Goal: Navigation & Orientation: Find specific page/section

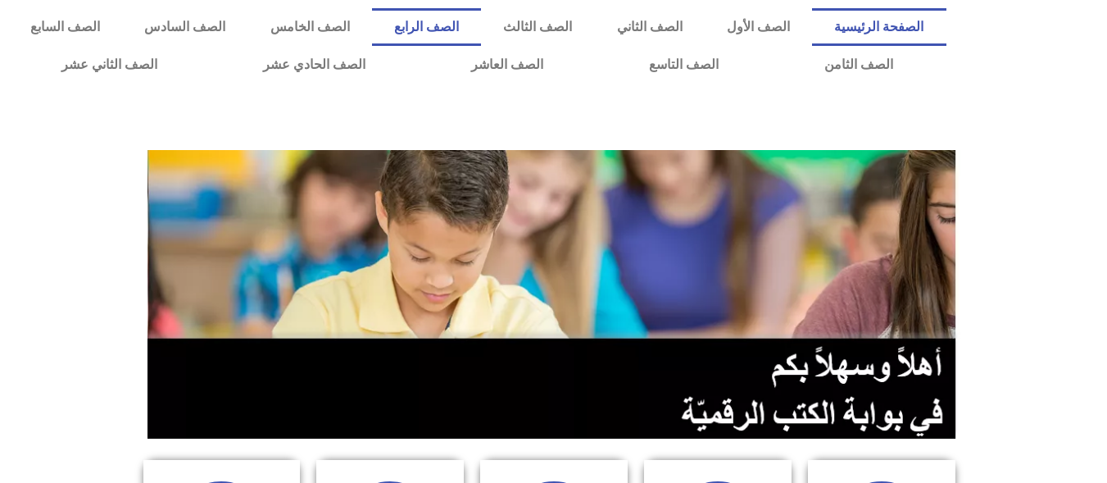
click at [481, 19] on link "الصف الرابع" at bounding box center [426, 27] width 109 height 38
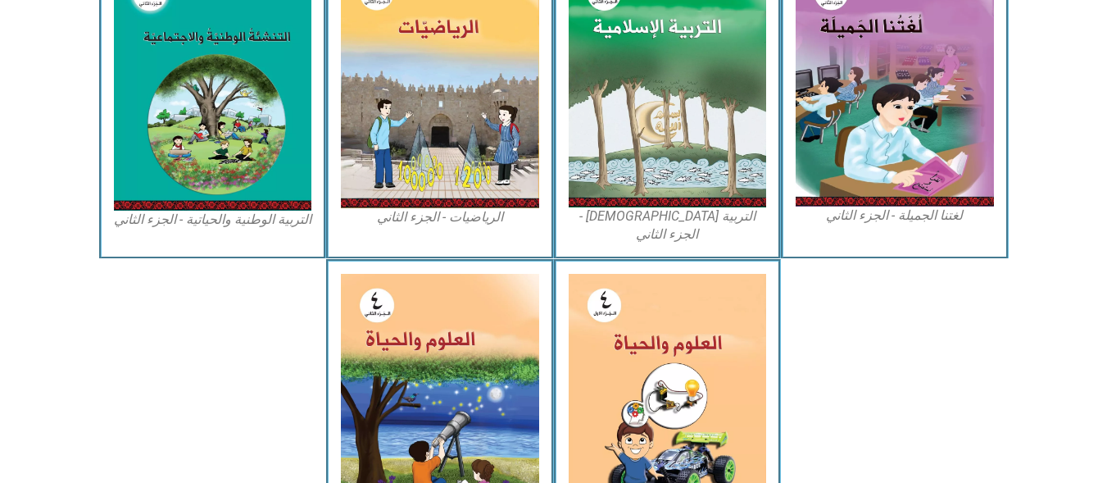
scroll to position [973, 0]
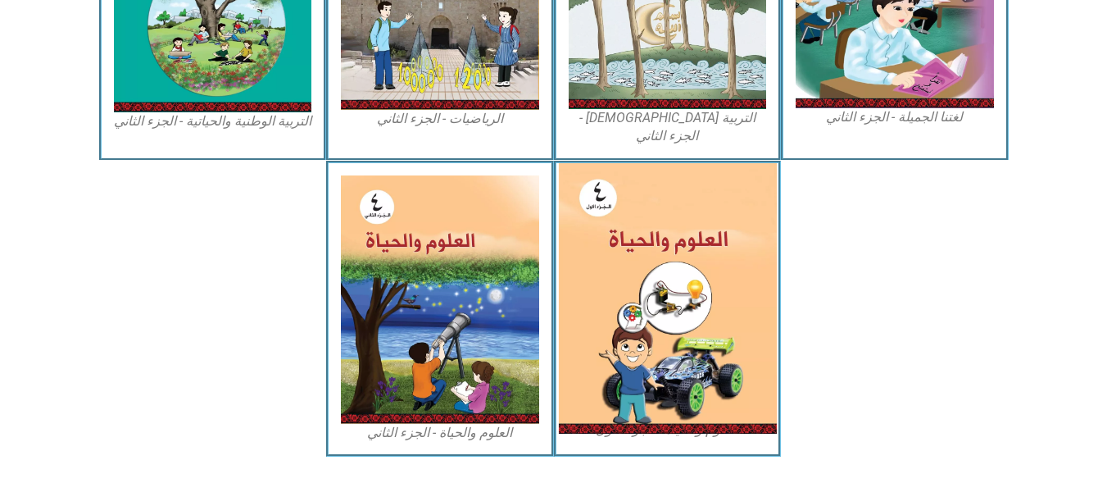
click at [628, 306] on img at bounding box center [667, 298] width 218 height 270
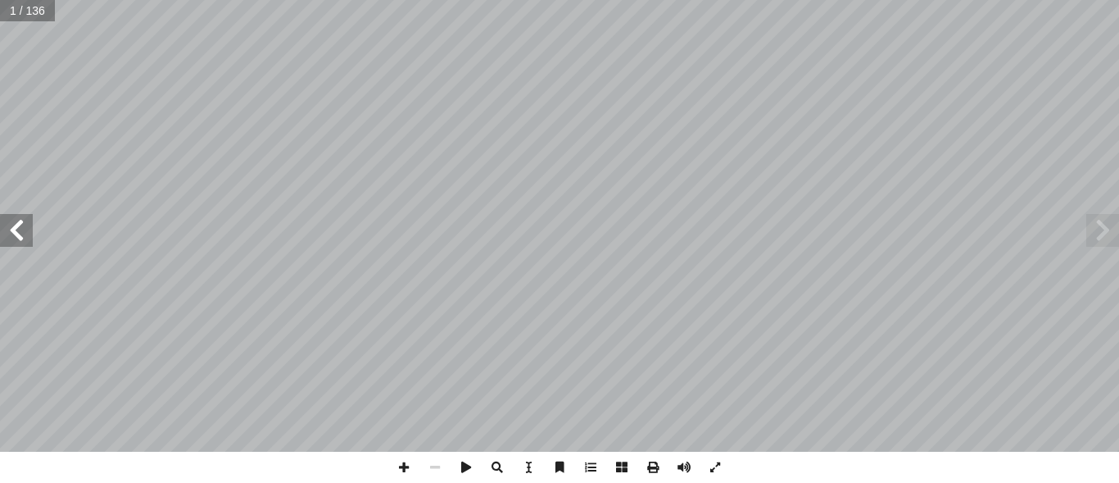
click at [21, 229] on span at bounding box center [16, 230] width 33 height 33
click at [22, 229] on span at bounding box center [16, 230] width 33 height 33
click at [399, 465] on span at bounding box center [403, 466] width 31 height 31
